Goal: Task Accomplishment & Management: Use online tool/utility

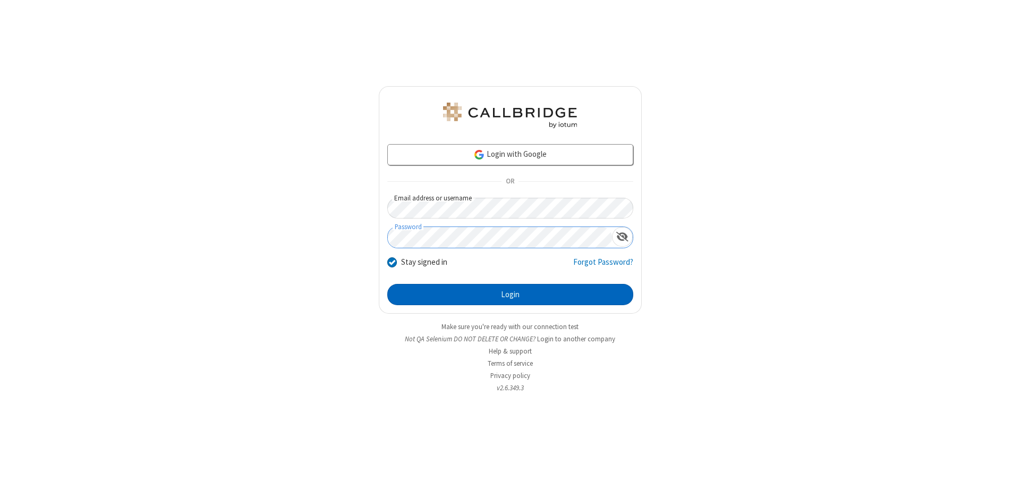
click at [510, 294] on button "Login" at bounding box center [510, 294] width 246 height 21
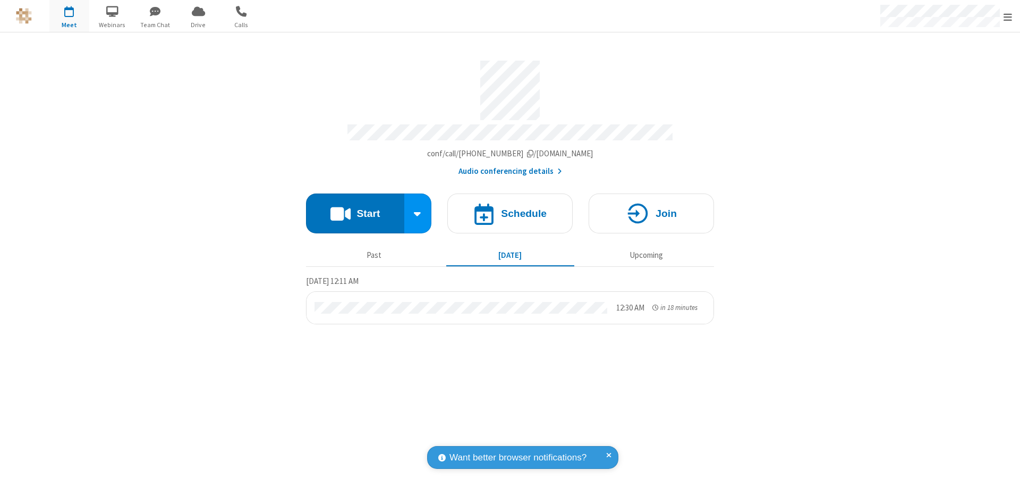
click at [1008, 16] on span "Open menu" at bounding box center [1007, 17] width 8 height 11
click at [198, 24] on span "Drive" at bounding box center [198, 25] width 40 height 10
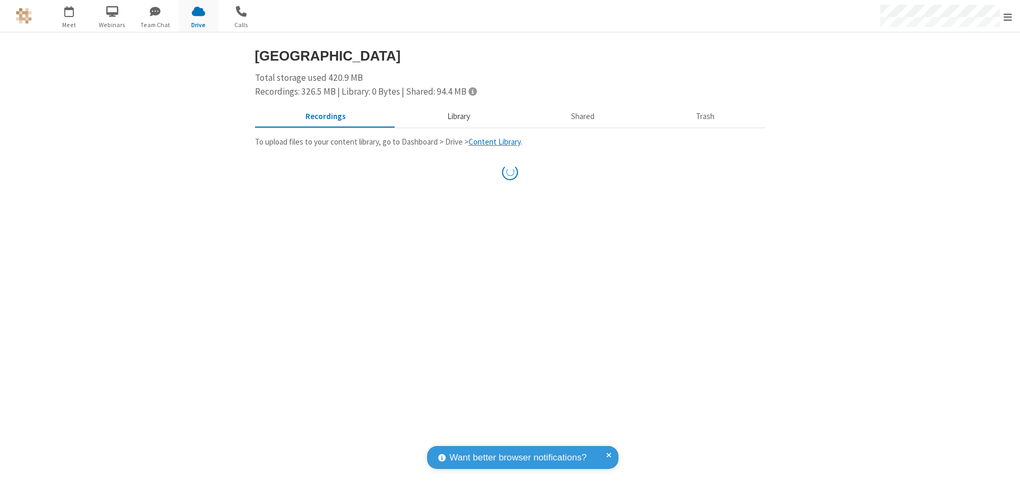
click at [457, 116] on button "Library" at bounding box center [458, 117] width 124 height 20
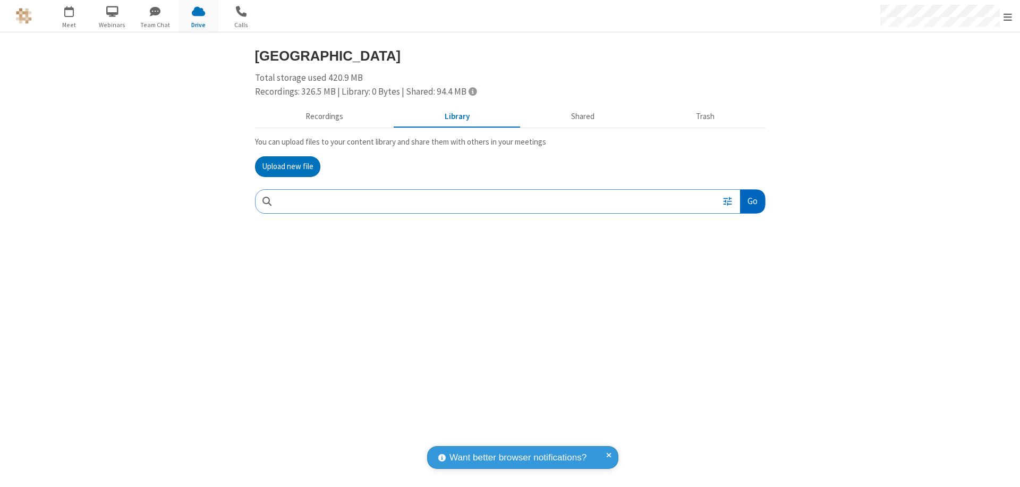
click at [752, 201] on button "Go" at bounding box center [752, 202] width 24 height 24
click at [287, 166] on button "Upload new file" at bounding box center [287, 166] width 65 height 21
